Goal: Information Seeking & Learning: Learn about a topic

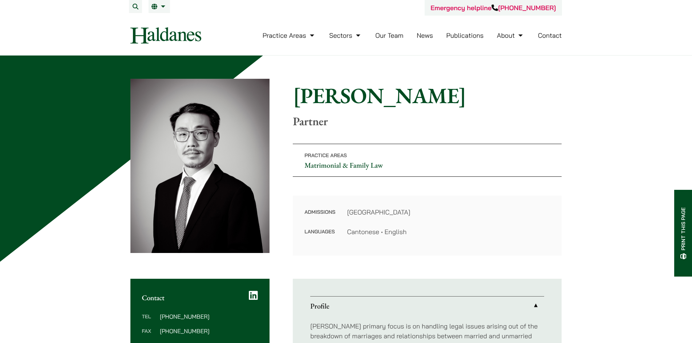
click at [398, 38] on link "Our Team" at bounding box center [389, 35] width 28 height 8
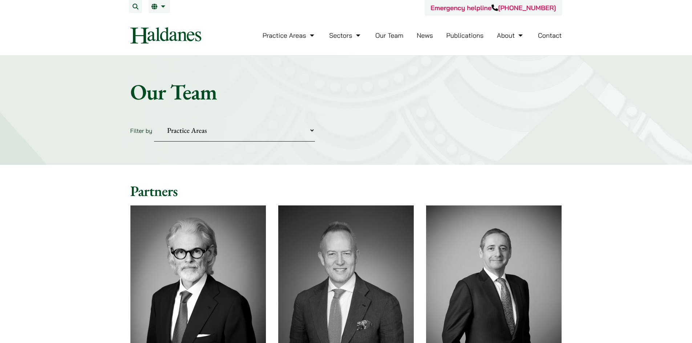
click at [289, 136] on select "Practice Areas Antitrust and Competition Civil Litigation & Dispute Resolution …" at bounding box center [234, 130] width 161 height 22
select select "divorce-and-family-law"
click at [154, 119] on select "Practice Areas Antitrust and Competition Civil Litigation & Dispute Resolution …" at bounding box center [234, 130] width 161 height 22
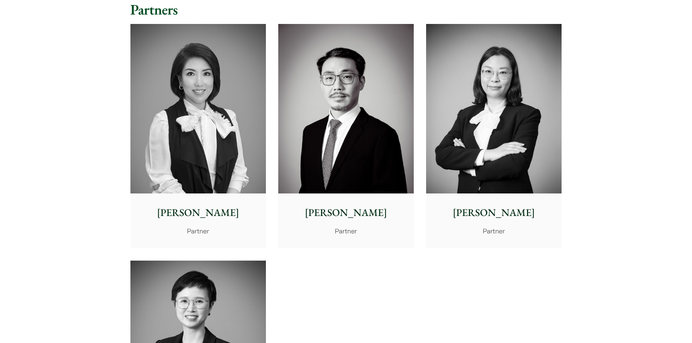
scroll to position [399, 0]
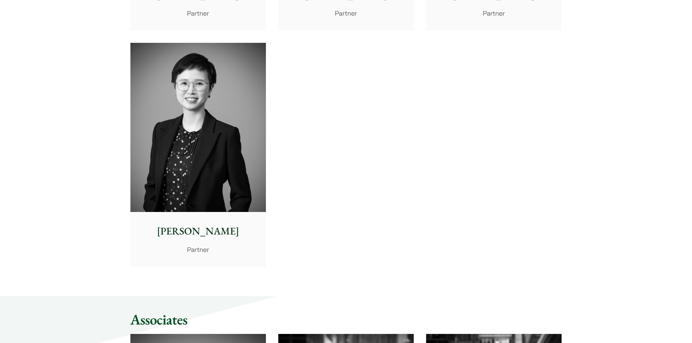
click at [219, 226] on p "[PERSON_NAME]" at bounding box center [198, 231] width 124 height 15
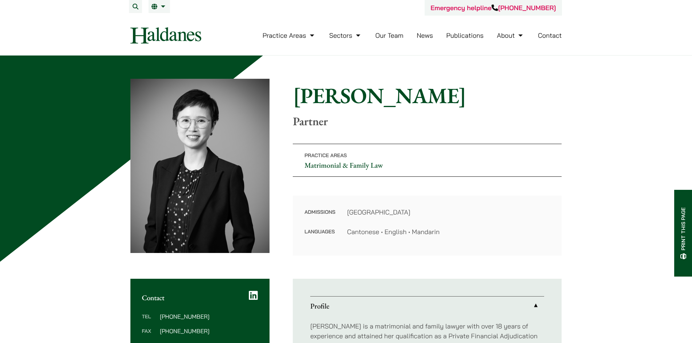
click at [394, 37] on link "Our Team" at bounding box center [389, 35] width 28 height 8
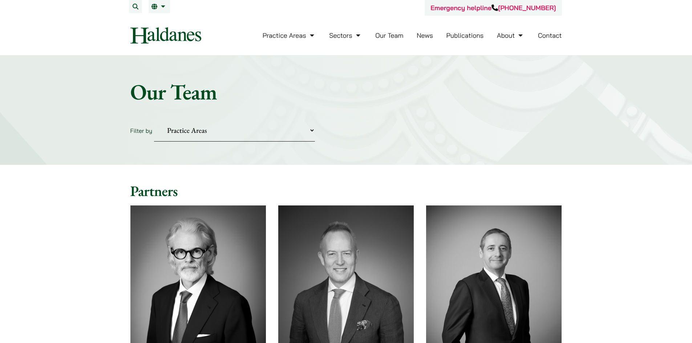
click at [296, 129] on select "Practice Areas Antitrust and Competition Civil Litigation & Dispute Resolution …" at bounding box center [234, 130] width 161 height 22
select select "divorce-and-family-law"
click at [154, 119] on select "Practice Areas Antitrust and Competition Civil Litigation & Dispute Resolution …" at bounding box center [234, 130] width 161 height 22
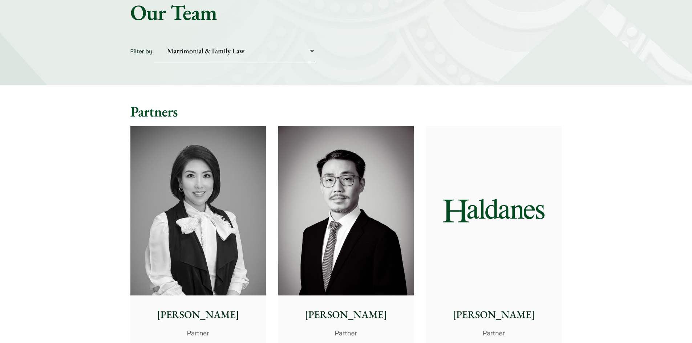
scroll to position [182, 0]
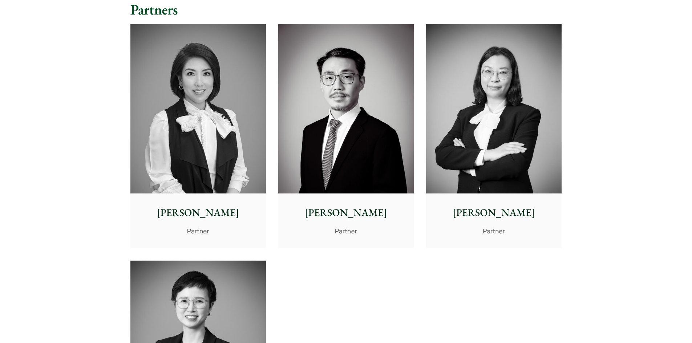
click at [223, 212] on p "Elsie Liu" at bounding box center [198, 212] width 124 height 15
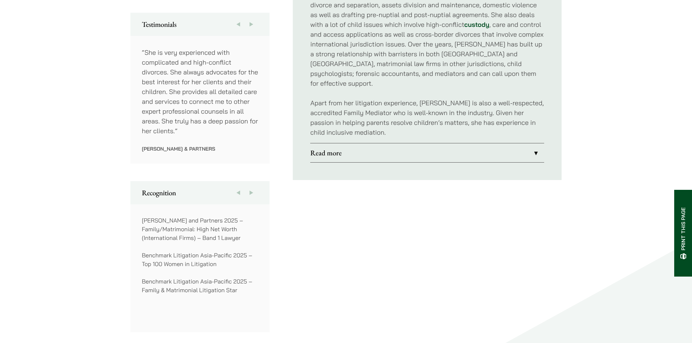
scroll to position [399, 0]
click at [424, 144] on link "Read more" at bounding box center [427, 153] width 234 height 19
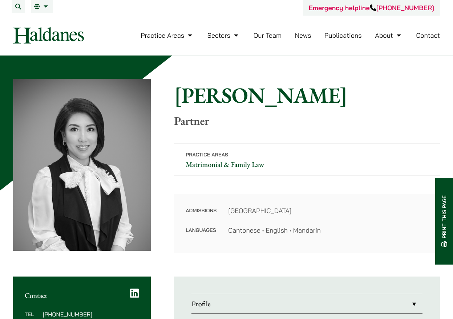
click at [263, 38] on link "Our Team" at bounding box center [267, 35] width 28 height 8
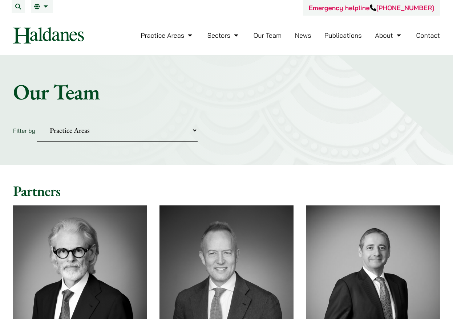
click at [185, 136] on select "Practice Areas Antitrust and Competition Civil Litigation & Dispute Resolution …" at bounding box center [117, 130] width 161 height 22
select select "divorce-and-family-law"
click at [37, 119] on select "Practice Areas Antitrust and Competition Civil Litigation & Dispute Resolution …" at bounding box center [117, 130] width 161 height 22
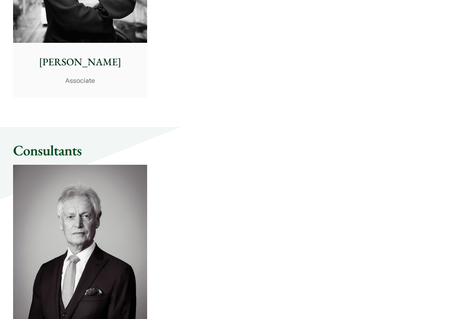
scroll to position [1198, 0]
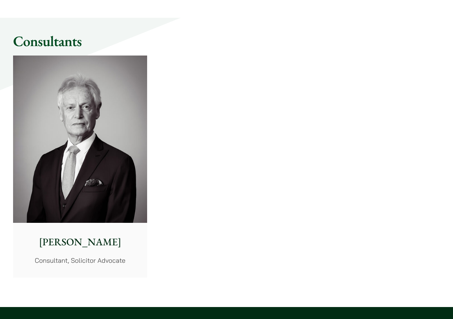
click at [312, 191] on div "Geoffrey Booth Consultant, Solicitor Advocate Stephen Terry Consultant Tim Hanc…" at bounding box center [226, 166] width 439 height 235
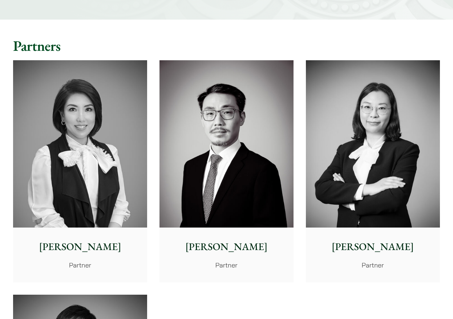
scroll to position [182, 0]
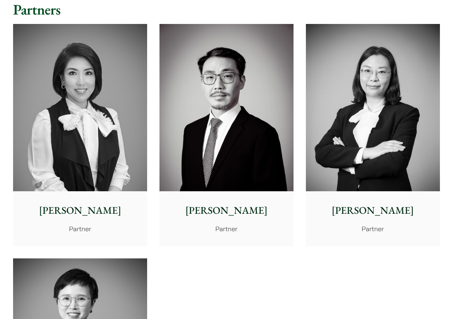
click at [374, 223] on div "Anita Leung Partner" at bounding box center [373, 218] width 134 height 54
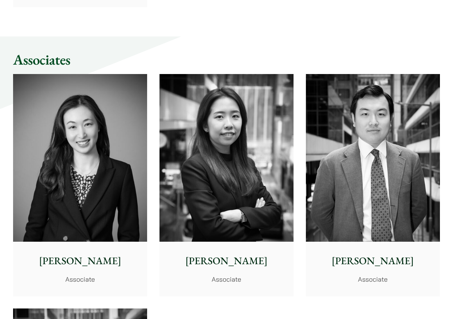
scroll to position [654, 0]
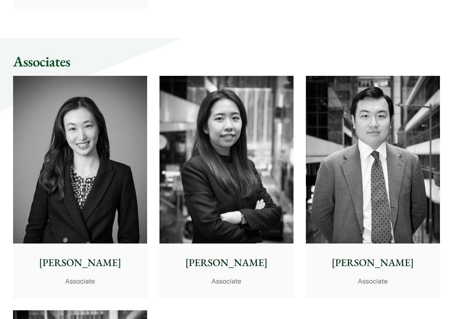
click at [356, 244] on div "Ryan Chau Associate" at bounding box center [373, 271] width 134 height 54
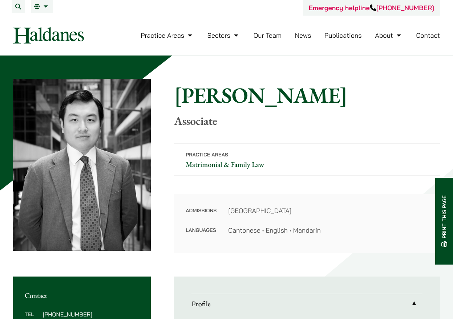
click at [270, 37] on link "Our Team" at bounding box center [267, 35] width 28 height 8
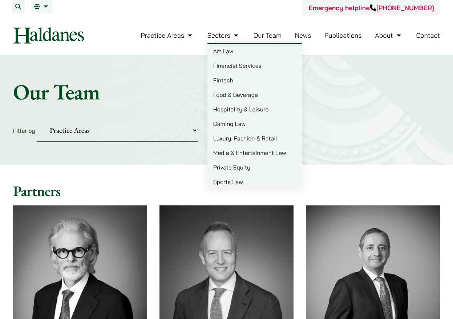
click at [235, 125] on link "Gaming Law" at bounding box center [254, 124] width 94 height 15
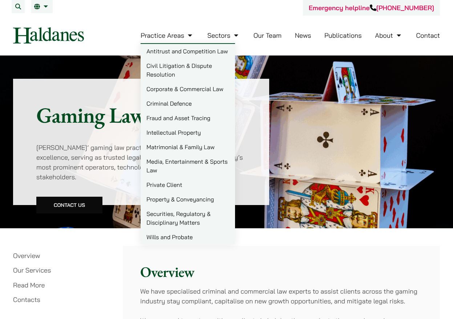
click at [189, 237] on link "Wills and Probate" at bounding box center [188, 237] width 94 height 15
